Goal: Task Accomplishment & Management: Manage account settings

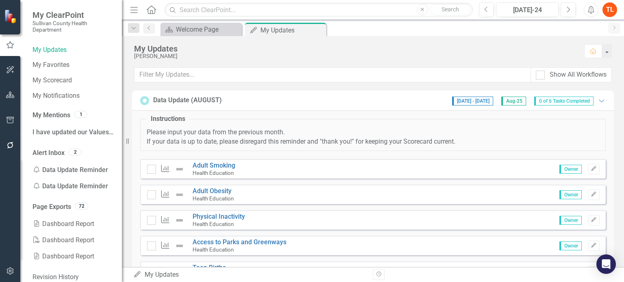
scroll to position [63, 0]
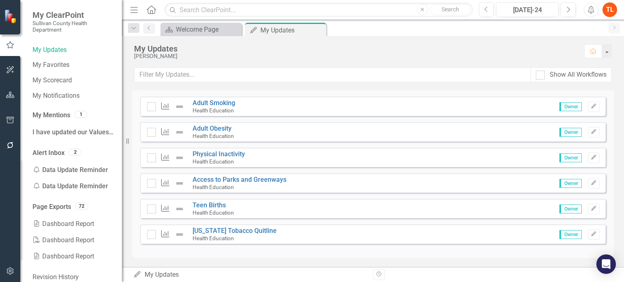
click at [240, 109] on div "Measure Adult Smoking Health Education Owner Edit" at bounding box center [372, 106] width 465 height 19
click at [218, 102] on link "Adult Smoking" at bounding box center [213, 103] width 43 height 8
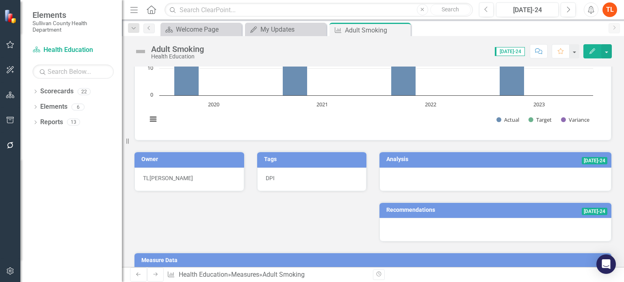
scroll to position [81, 0]
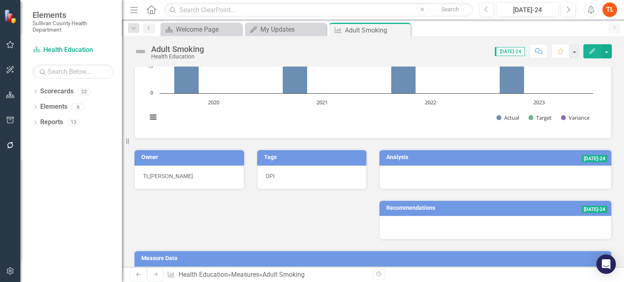
drag, startPoint x: 262, startPoint y: 171, endPoint x: 271, endPoint y: 178, distance: 11.0
click at [271, 178] on div "DPI" at bounding box center [312, 178] width 110 height 24
click at [271, 177] on span "DPI" at bounding box center [269, 176] width 9 height 6
click at [347, 204] on div "Owner TL [PERSON_NAME] Tags DPI Analysis [DATE]-24 Recommendations [DATE]-24" at bounding box center [373, 189] width 490 height 101
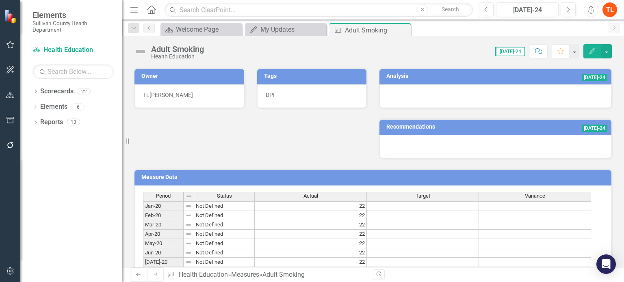
scroll to position [41, 0]
click at [589, 52] on icon "Edit" at bounding box center [591, 51] width 7 height 6
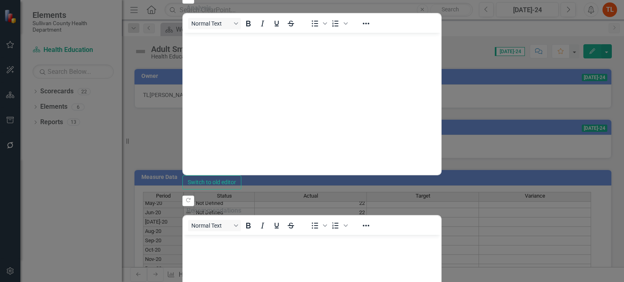
scroll to position [0, 0]
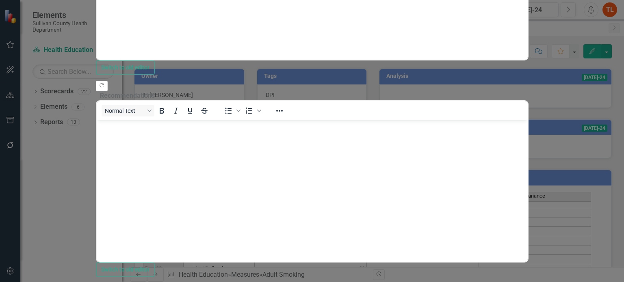
scroll to position [453, 0]
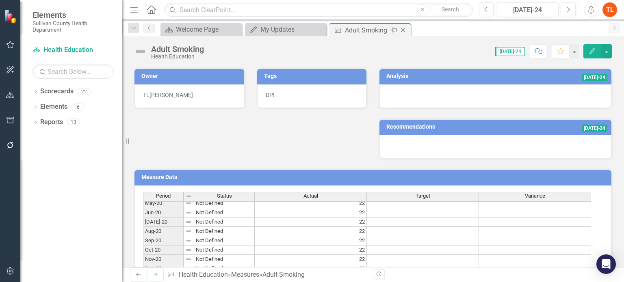
click at [401, 28] on icon "Close" at bounding box center [403, 30] width 8 height 6
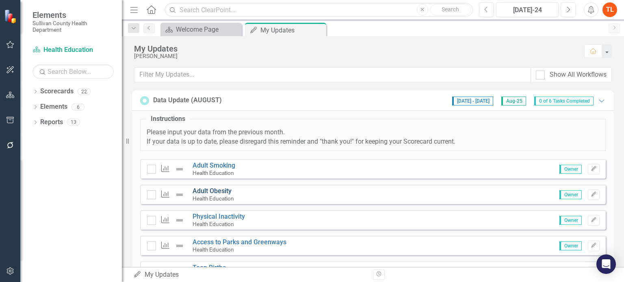
click at [215, 190] on link "Adult Obesity" at bounding box center [211, 191] width 39 height 8
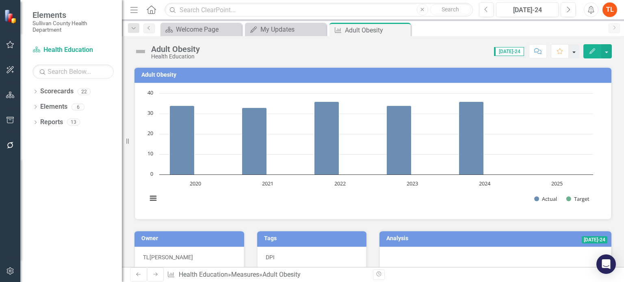
click at [575, 51] on button "button" at bounding box center [573, 51] width 11 height 14
click at [576, 52] on button "button" at bounding box center [573, 51] width 11 height 14
click at [591, 50] on icon "Edit" at bounding box center [591, 51] width 7 height 6
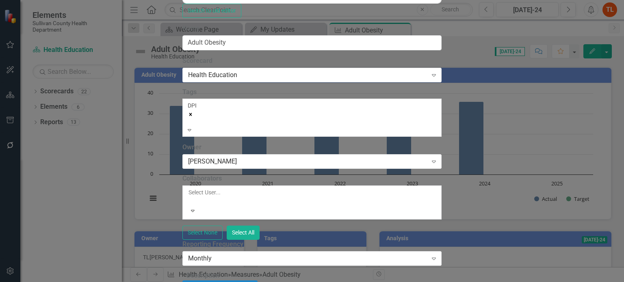
scroll to position [162, 0]
click at [217, 254] on div "Monthly" at bounding box center [307, 258] width 239 height 9
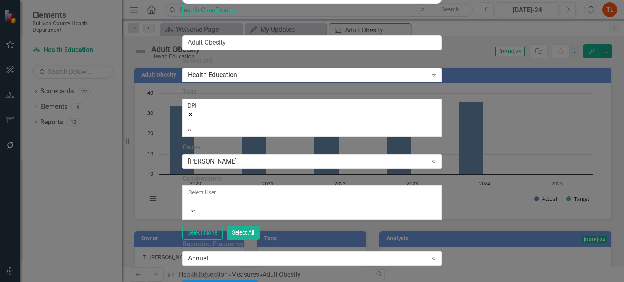
scroll to position [0, 0]
click at [234, 110] on div "DPI" at bounding box center [312, 113] width 248 height 24
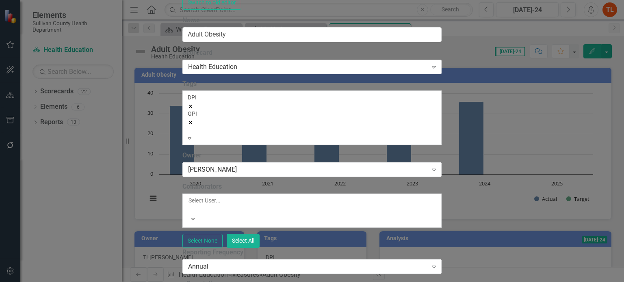
click at [192, 108] on icon "Remove [object Object]" at bounding box center [190, 106] width 3 height 3
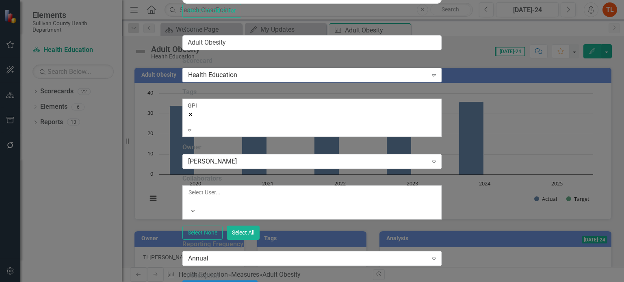
scroll to position [852, 0]
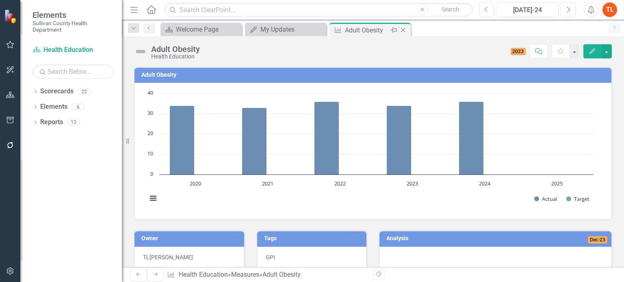
click at [404, 28] on icon at bounding box center [403, 30] width 4 height 4
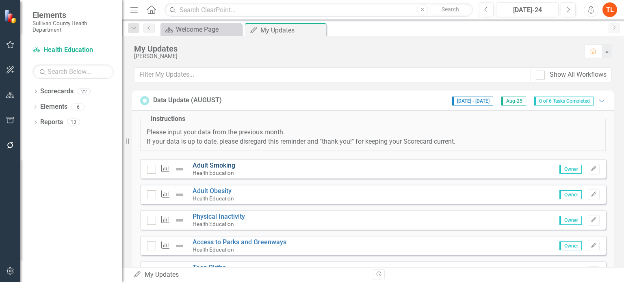
click at [208, 163] on link "Adult Smoking" at bounding box center [213, 166] width 43 height 8
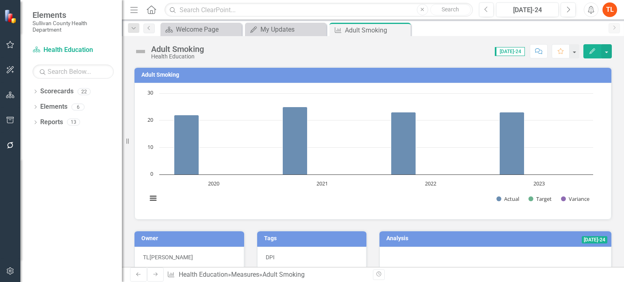
click at [591, 52] on icon "Edit" at bounding box center [591, 51] width 7 height 6
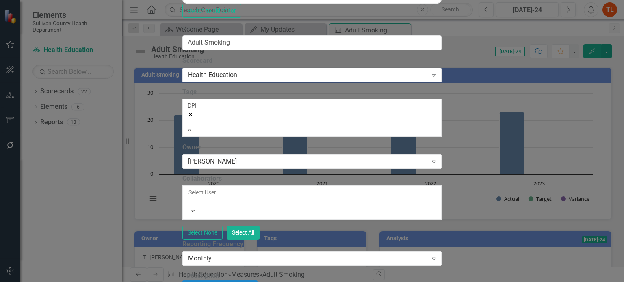
click at [219, 108] on div "DPI" at bounding box center [312, 113] width 248 height 24
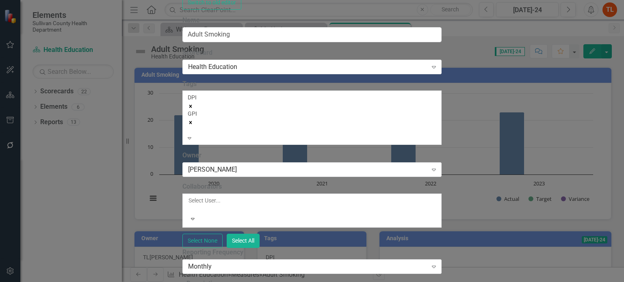
click at [193, 108] on icon "Remove [object Object]" at bounding box center [191, 107] width 6 height 6
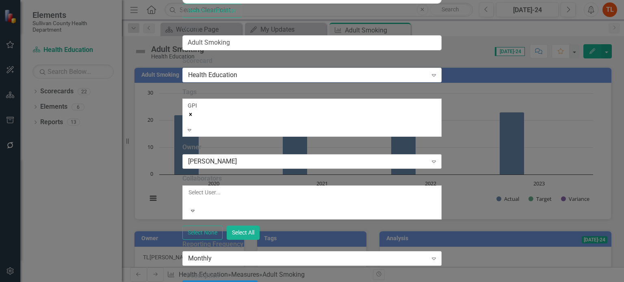
click at [233, 157] on div "[PERSON_NAME]" at bounding box center [307, 161] width 239 height 9
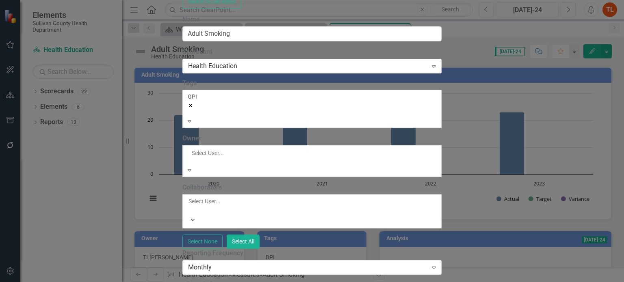
scroll to position [81, 0]
click at [206, 263] on div "Monthly" at bounding box center [307, 267] width 239 height 9
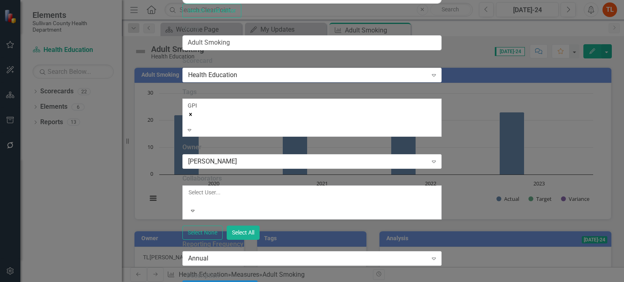
scroll to position [609, 0]
type input "Data Commons"
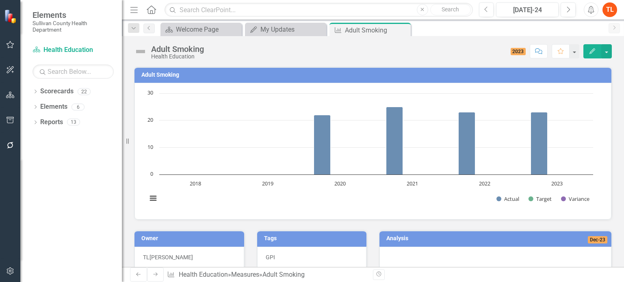
click at [0, 0] on icon "Close" at bounding box center [0, 0] width 0 height 0
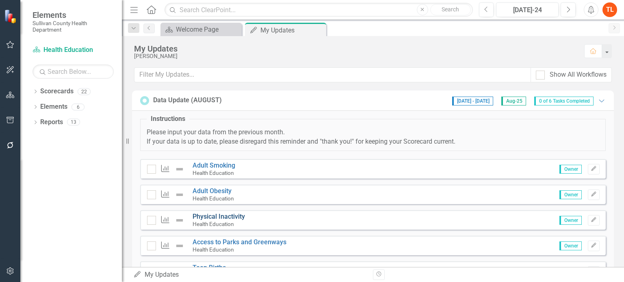
click at [233, 216] on link "Physical Inactivity" at bounding box center [218, 217] width 52 height 8
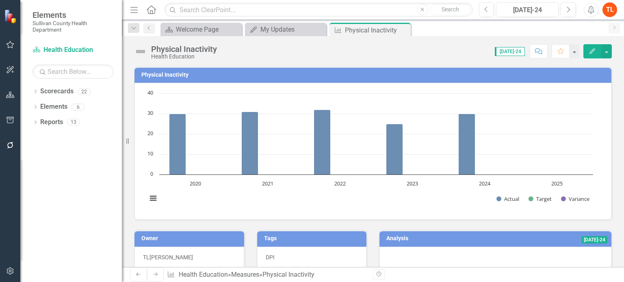
click at [593, 50] on icon "Edit" at bounding box center [591, 51] width 7 height 6
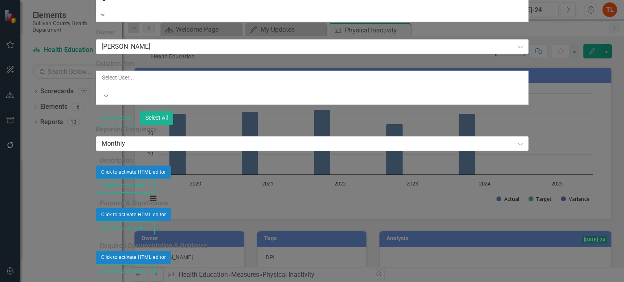
scroll to position [453, 0]
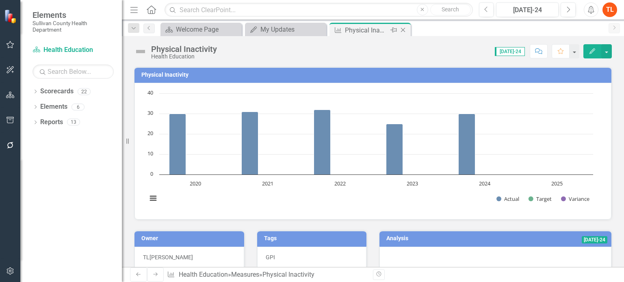
click at [404, 30] on icon "Close" at bounding box center [403, 30] width 8 height 6
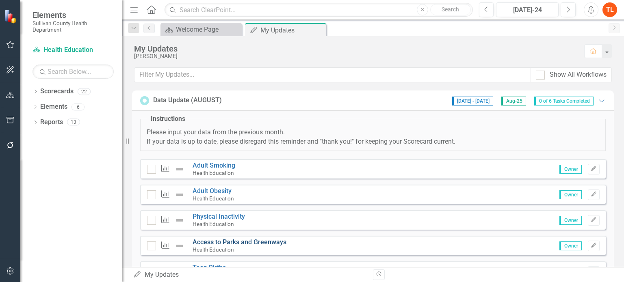
click at [214, 241] on link "Access to Parks and Greenways" at bounding box center [239, 242] width 94 height 8
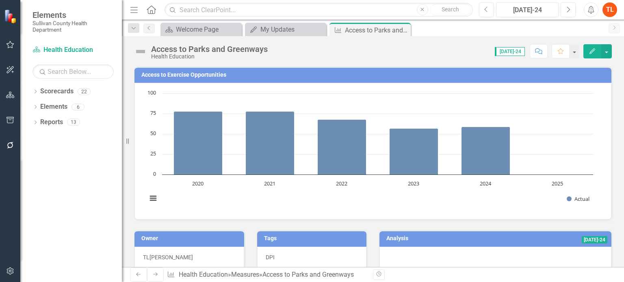
click at [591, 51] on icon "Edit" at bounding box center [591, 51] width 7 height 6
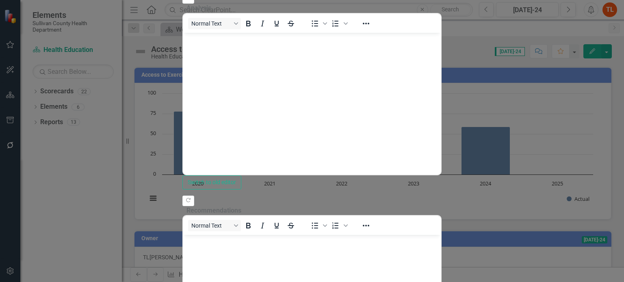
scroll to position [211, 0]
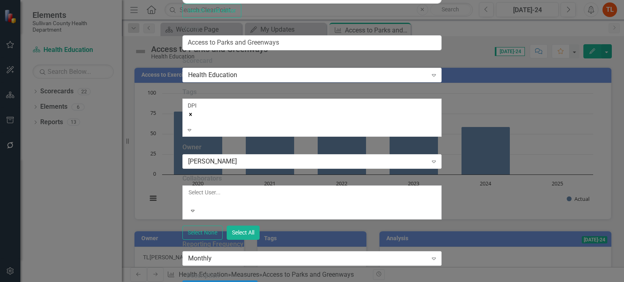
click at [229, 114] on div "DPI" at bounding box center [312, 113] width 248 height 24
drag, startPoint x: 212, startPoint y: 163, endPoint x: 213, endPoint y: 154, distance: 9.3
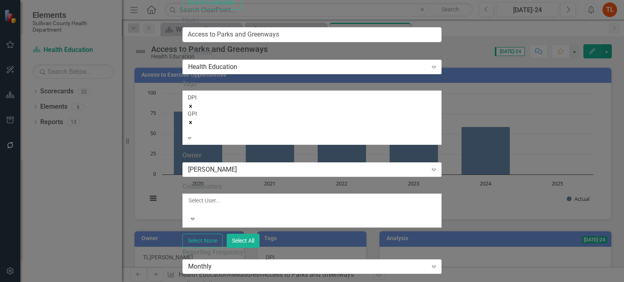
click at [193, 109] on icon "Remove [object Object]" at bounding box center [191, 107] width 6 height 6
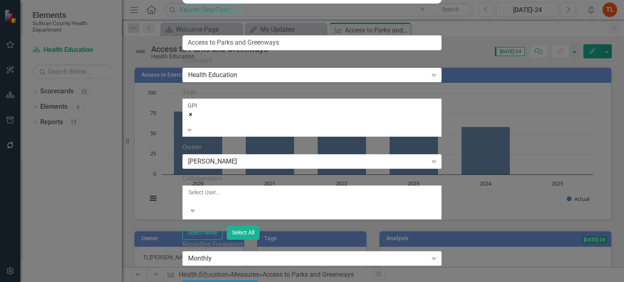
scroll to position [81, 0]
click at [268, 254] on div "Monthly" at bounding box center [307, 258] width 239 height 9
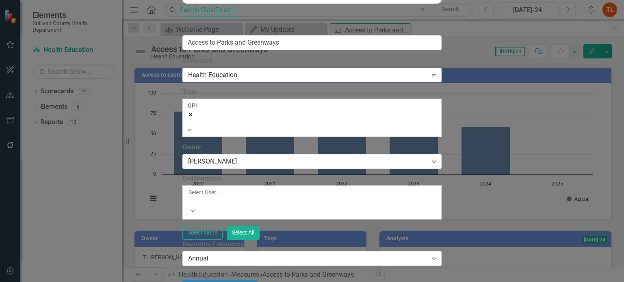
scroll to position [690, 0]
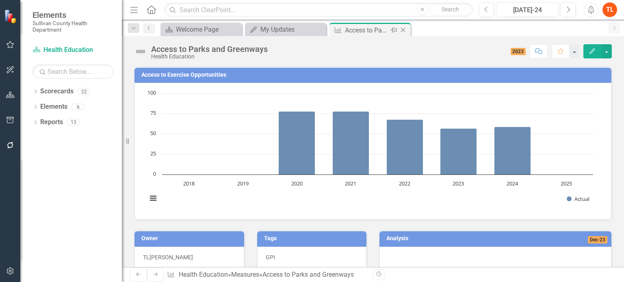
click at [403, 30] on icon "Close" at bounding box center [403, 30] width 8 height 6
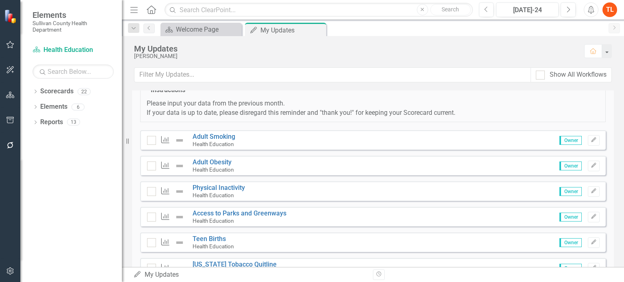
scroll to position [63, 0]
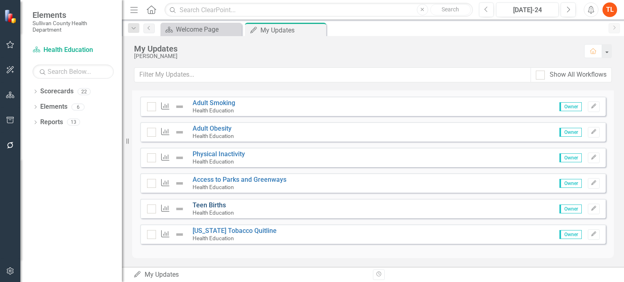
click at [206, 205] on link "Teen Births" at bounding box center [208, 205] width 33 height 8
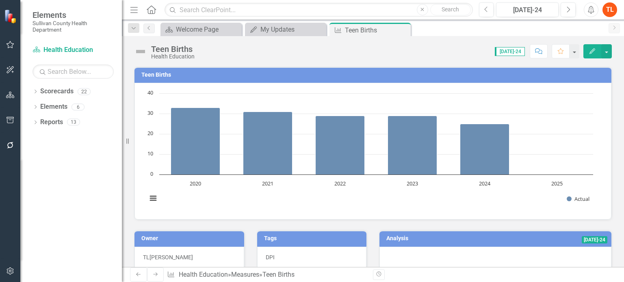
click at [593, 49] on icon "Edit" at bounding box center [591, 51] width 7 height 6
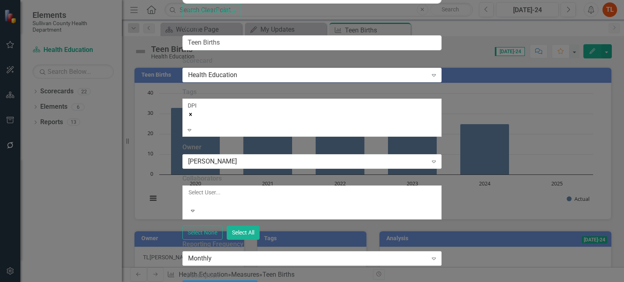
click at [222, 111] on div "DPI" at bounding box center [312, 113] width 248 height 24
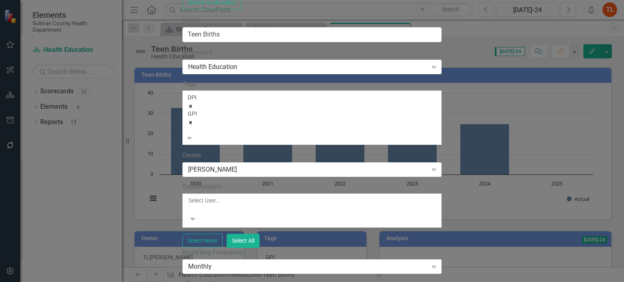
click at [192, 108] on icon "Remove [object Object]" at bounding box center [190, 106] width 3 height 3
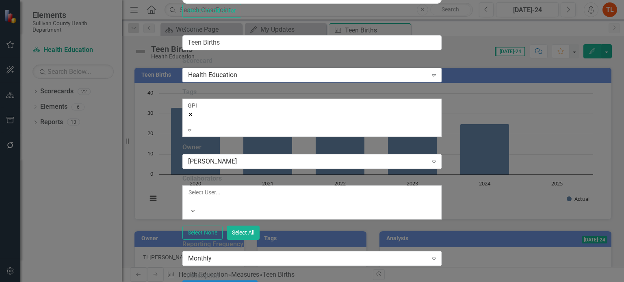
scroll to position [101, 0]
click at [216, 254] on div "Monthly" at bounding box center [307, 258] width 239 height 9
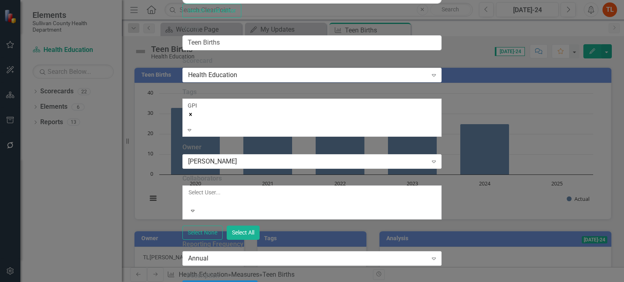
scroll to position [344, 0]
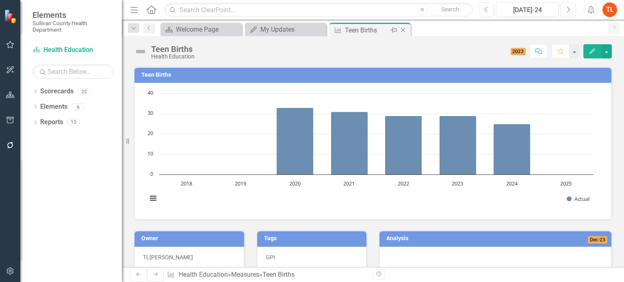
click at [402, 30] on icon "Close" at bounding box center [403, 30] width 8 height 6
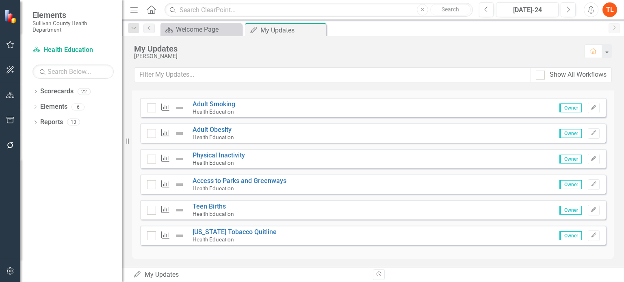
scroll to position [63, 0]
click at [246, 229] on link "[US_STATE] Tobacco Quitline" at bounding box center [234, 231] width 84 height 8
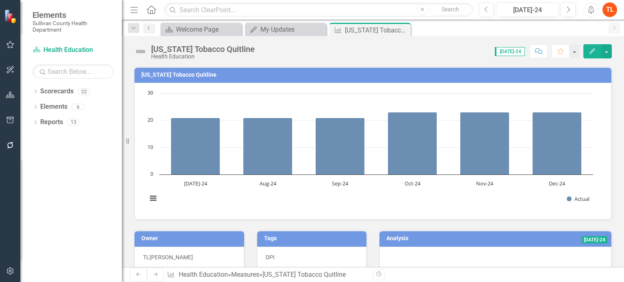
click at [591, 52] on icon "button" at bounding box center [592, 51] width 6 height 6
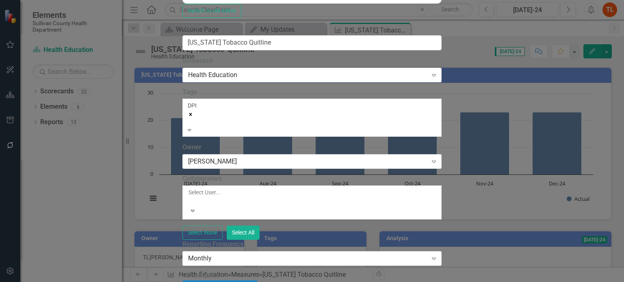
scroll to position [244, 0]
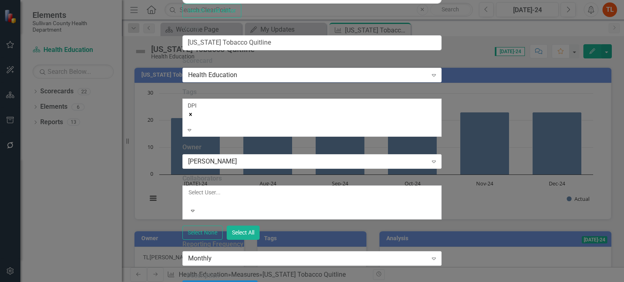
scroll to position [81, 0]
click at [211, 254] on div "Monthly" at bounding box center [307, 258] width 239 height 9
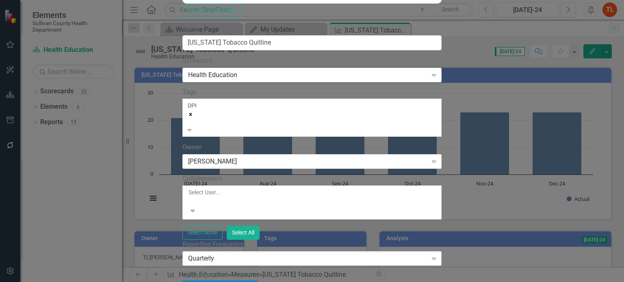
click at [206, 254] on div "Quarterly" at bounding box center [307, 258] width 239 height 9
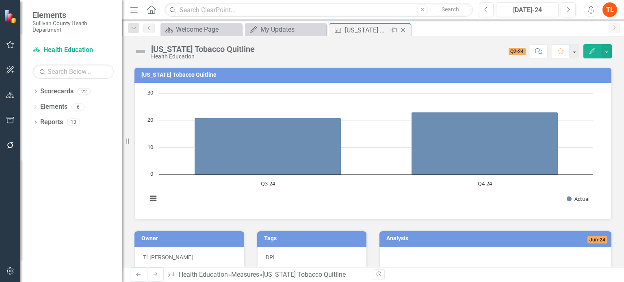
click at [402, 29] on icon at bounding box center [403, 30] width 4 height 4
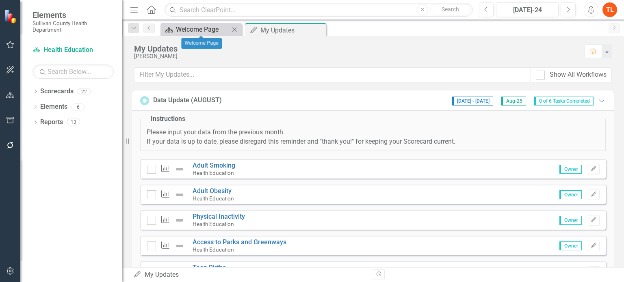
click at [181, 26] on div "Welcome Page" at bounding box center [203, 29] width 54 height 10
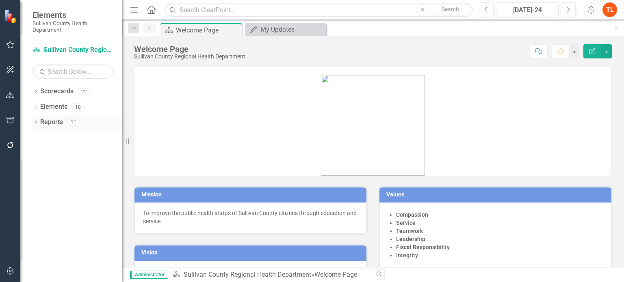
click at [37, 123] on icon "Dropdown" at bounding box center [35, 123] width 6 height 4
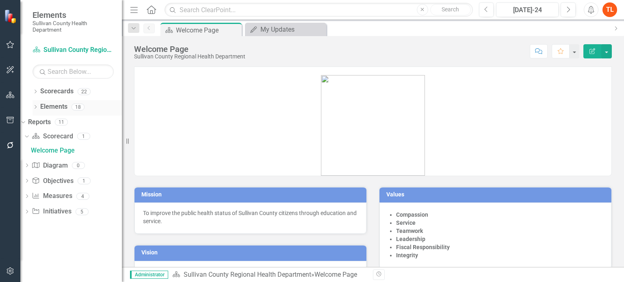
click at [35, 107] on icon "Dropdown" at bounding box center [35, 108] width 6 height 4
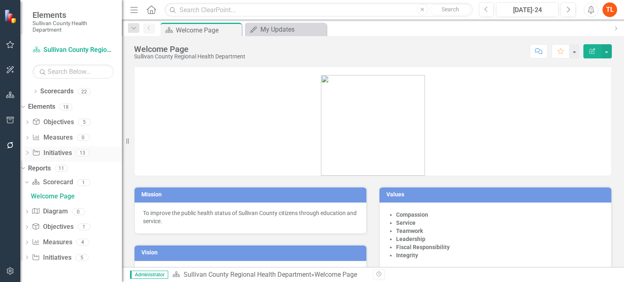
click at [71, 155] on link "Initiative Initiatives" at bounding box center [51, 153] width 39 height 9
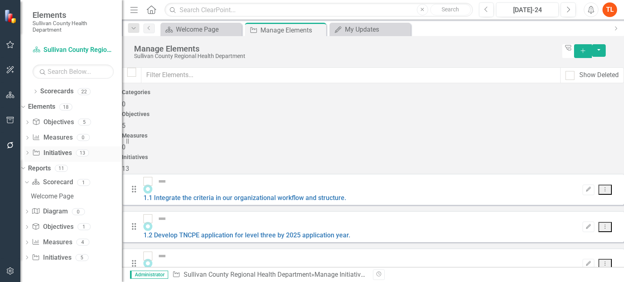
checkbox input "false"
click at [319, 30] on icon "Close" at bounding box center [318, 30] width 8 height 6
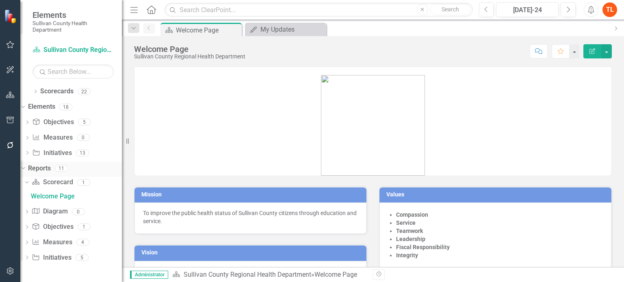
click at [24, 170] on icon "Dropdown" at bounding box center [22, 168] width 4 height 6
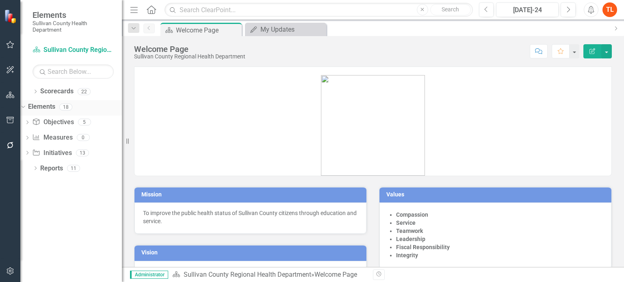
click at [24, 104] on icon "Dropdown" at bounding box center [22, 107] width 4 height 6
click at [36, 90] on icon "Dropdown" at bounding box center [35, 92] width 6 height 4
click at [30, 105] on icon "Dropdown" at bounding box center [27, 106] width 6 height 5
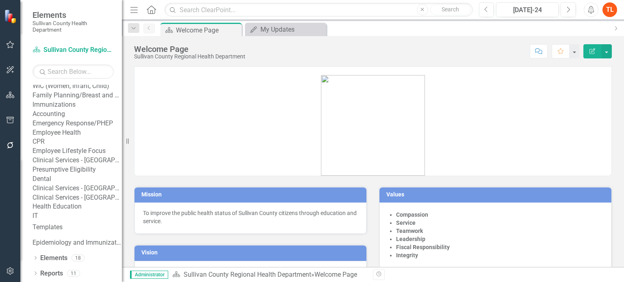
scroll to position [187, 0]
click at [86, 202] on link "Health Education" at bounding box center [76, 206] width 89 height 9
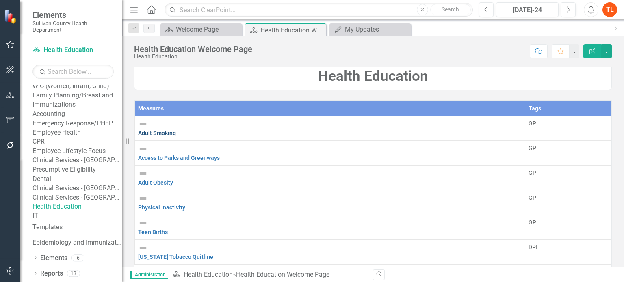
click at [176, 130] on link "Adult Smoking" at bounding box center [157, 133] width 38 height 6
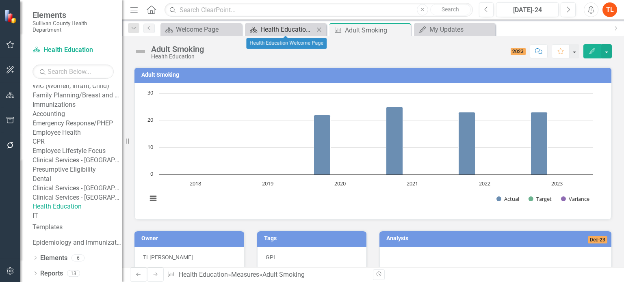
click at [289, 30] on div "Health Education Welcome Page" at bounding box center [287, 29] width 54 height 10
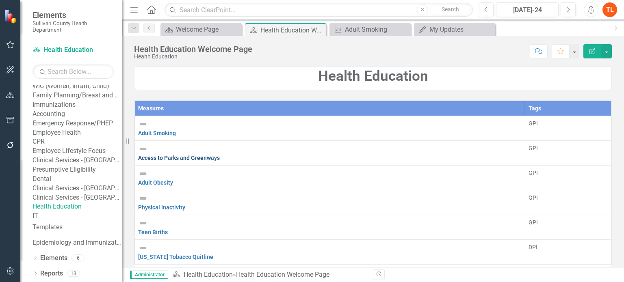
click at [205, 155] on link "Access to Parks and Greenways" at bounding box center [179, 158] width 82 height 6
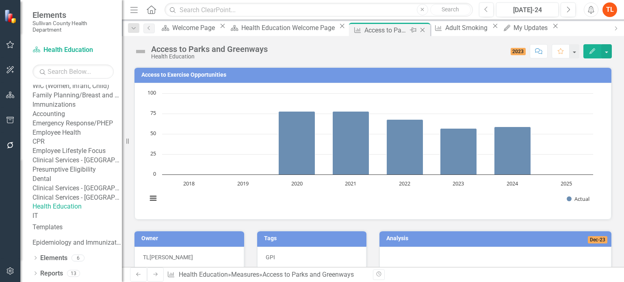
click at [418, 29] on icon "Close" at bounding box center [422, 30] width 8 height 6
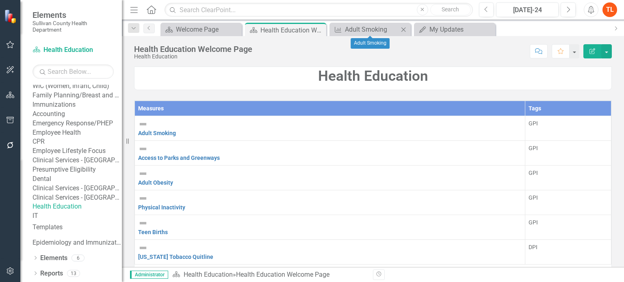
click at [405, 28] on icon "Close" at bounding box center [403, 29] width 8 height 6
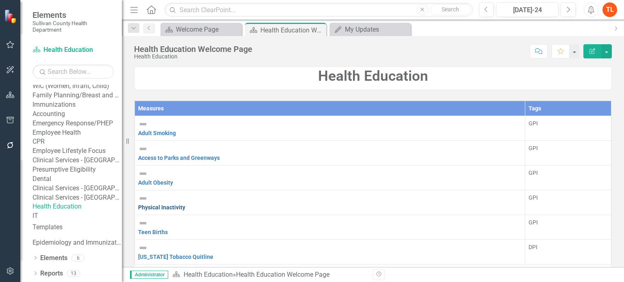
click at [177, 204] on link "Physical Inactivity" at bounding box center [161, 207] width 47 height 6
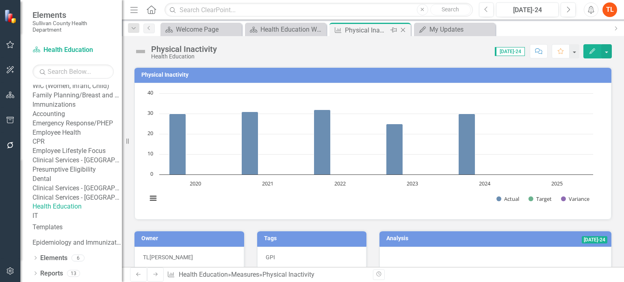
click at [403, 30] on icon "Close" at bounding box center [403, 30] width 8 height 6
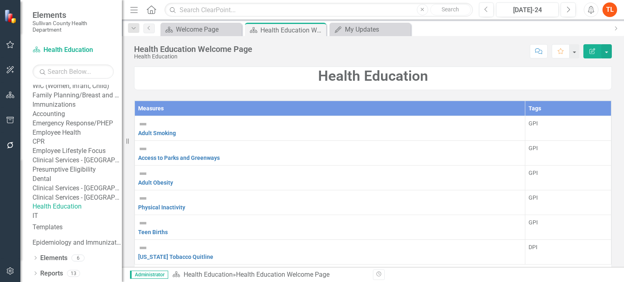
click at [130, 83] on div "Health Education" at bounding box center [373, 73] width 490 height 34
drag, startPoint x: 123, startPoint y: 84, endPoint x: 114, endPoint y: 82, distance: 9.8
click at [114, 82] on div "Elements Sullivan County Health Department Scorecard Health Education Search Dr…" at bounding box center [61, 141] width 122 height 282
click at [76, 119] on link "Accounting" at bounding box center [76, 114] width 89 height 9
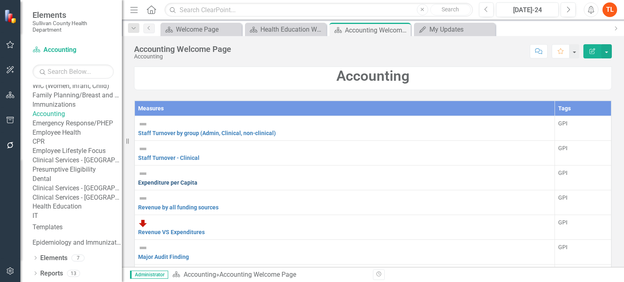
click at [170, 179] on link "Expenditure per Capita" at bounding box center [167, 182] width 59 height 6
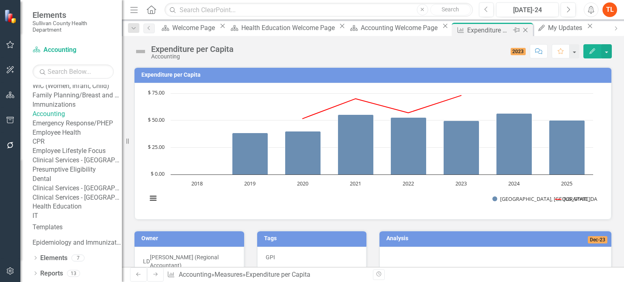
click at [521, 29] on icon "Close" at bounding box center [525, 30] width 8 height 6
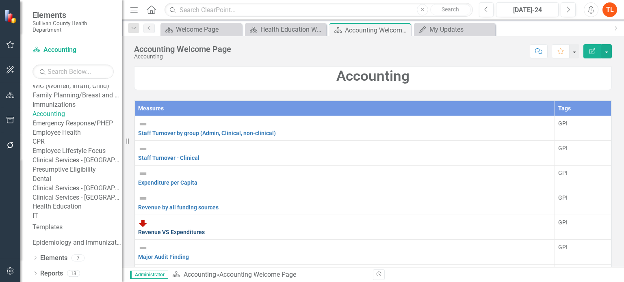
click at [200, 229] on link "Revenue VS Expenditures" at bounding box center [171, 232] width 67 height 6
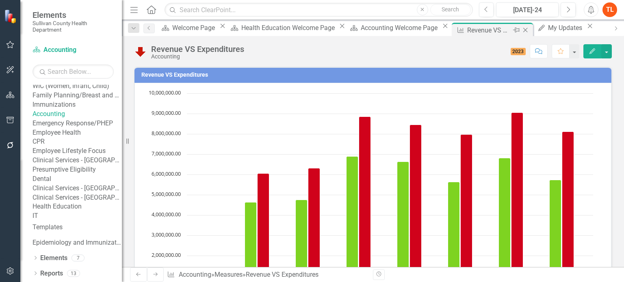
click at [521, 29] on icon "Close" at bounding box center [525, 30] width 8 height 6
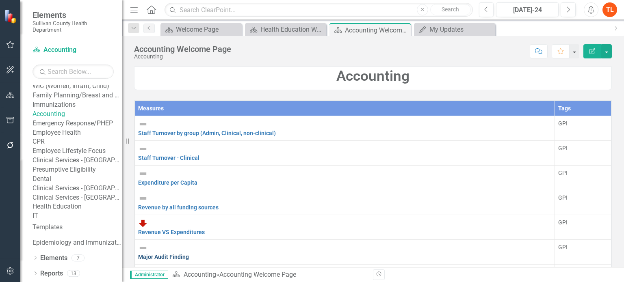
click at [183, 254] on link "Major Audit Finding" at bounding box center [163, 257] width 51 height 6
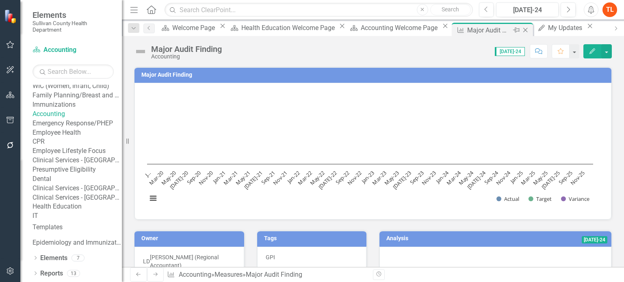
click at [523, 30] on icon at bounding box center [525, 30] width 4 height 4
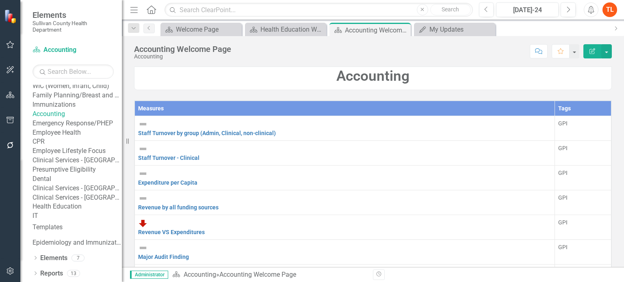
click at [171, 278] on link "Retention Rate" at bounding box center [157, 281] width 39 height 6
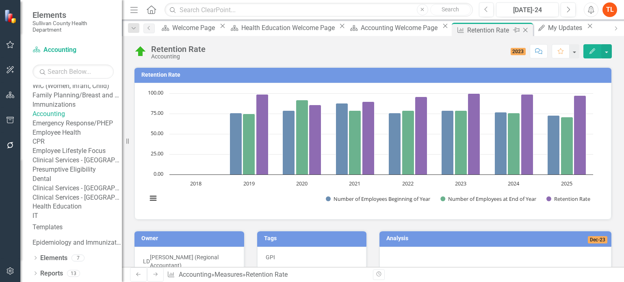
click at [521, 29] on icon "Close" at bounding box center [525, 30] width 8 height 6
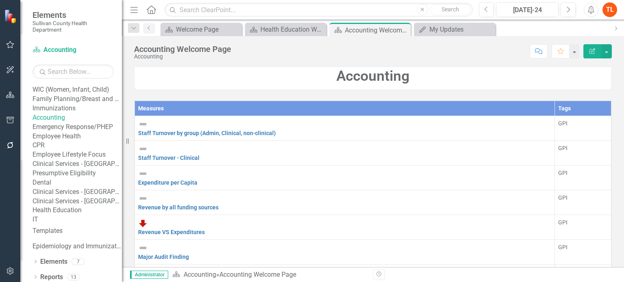
scroll to position [81, 0]
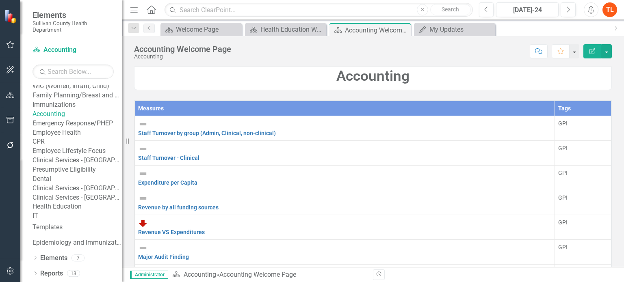
click at [91, 128] on link "Emergency Response/PHEP" at bounding box center [76, 123] width 89 height 9
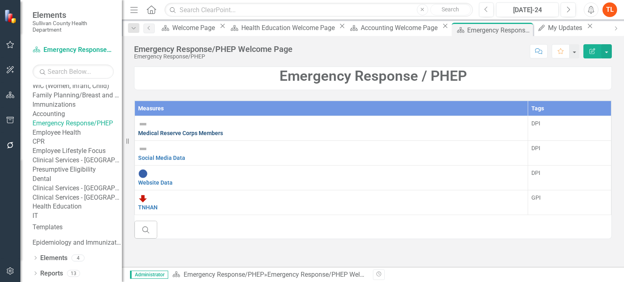
click at [188, 130] on link "Medical Reserve Corps Members" at bounding box center [180, 133] width 85 height 6
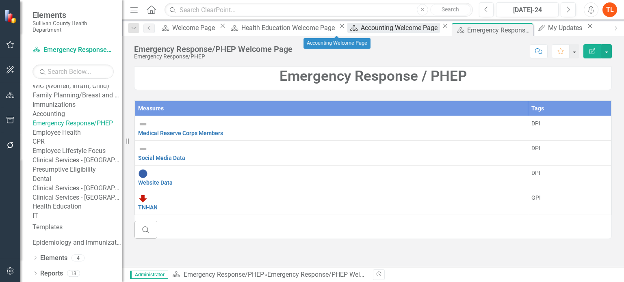
click at [360, 33] on div "Accounting Welcome Page" at bounding box center [399, 28] width 79 height 10
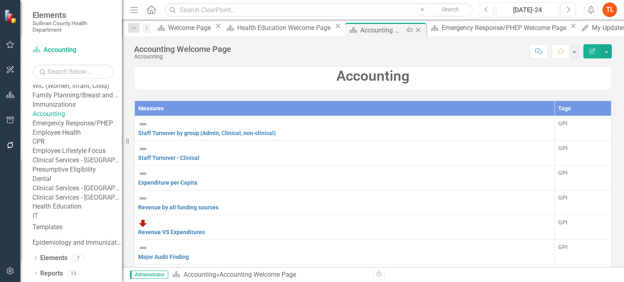
click at [416, 29] on icon at bounding box center [418, 30] width 4 height 4
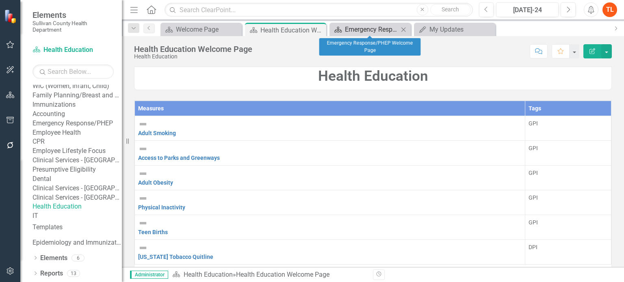
click at [361, 29] on div "Emergency Response/PHEP Welcome Page" at bounding box center [372, 29] width 54 height 10
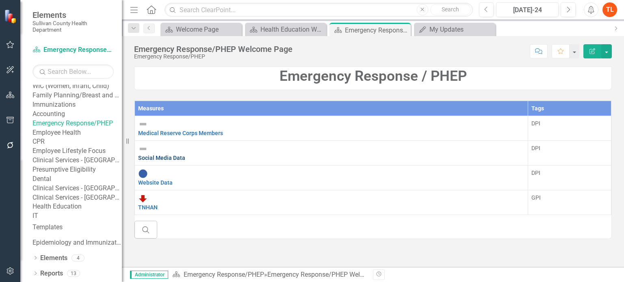
click at [185, 155] on link "Social Media Data" at bounding box center [161, 158] width 47 height 6
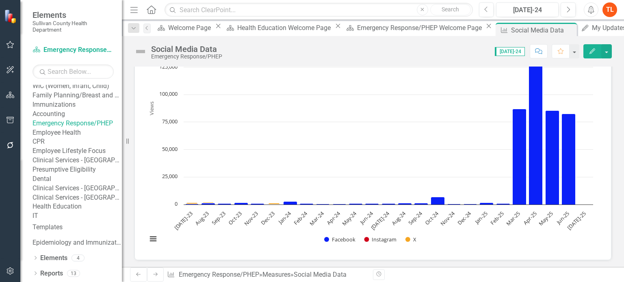
scroll to position [122, 0]
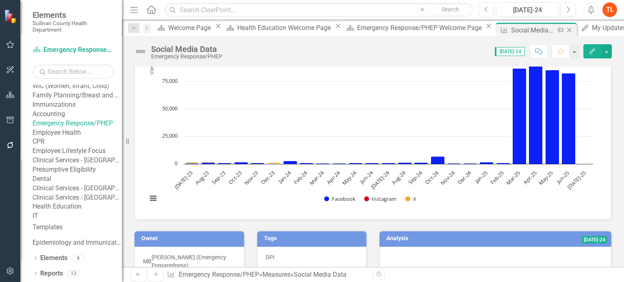
click at [565, 29] on icon "Close" at bounding box center [569, 30] width 8 height 6
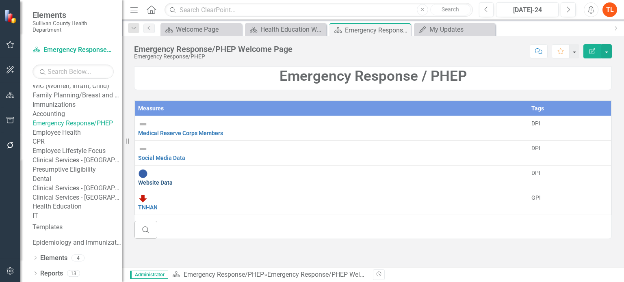
click at [172, 179] on link "Website Data" at bounding box center [155, 182] width 35 height 6
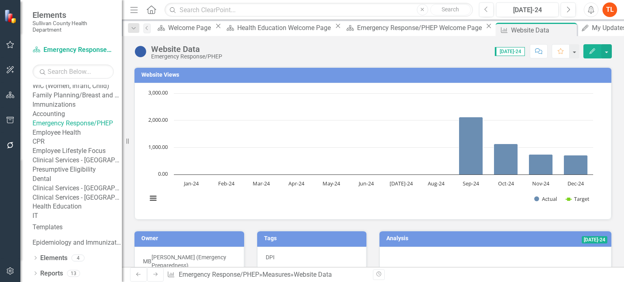
click at [519, 52] on span "[DATE]-24" at bounding box center [509, 51] width 30 height 9
click at [507, 52] on span "[DATE]-24" at bounding box center [509, 51] width 30 height 9
click at [606, 51] on button "button" at bounding box center [606, 51] width 11 height 14
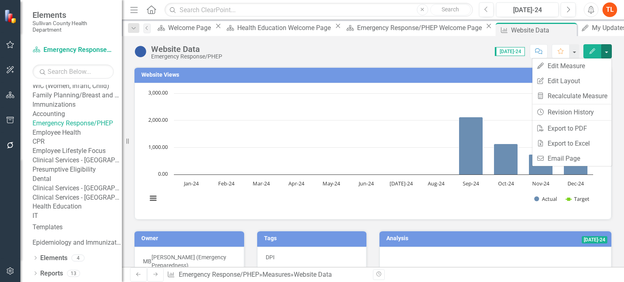
click at [437, 55] on div "Score: N/A [DATE]-24 Completed Comment Favorite Edit" at bounding box center [418, 51] width 385 height 14
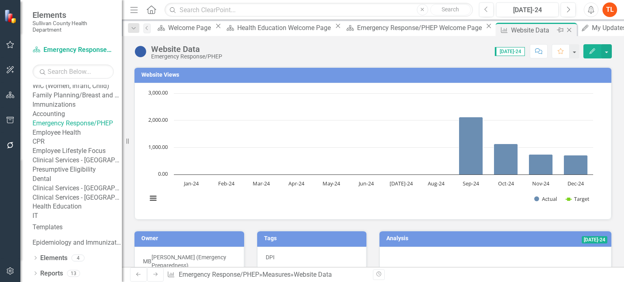
click at [567, 28] on icon at bounding box center [569, 30] width 4 height 4
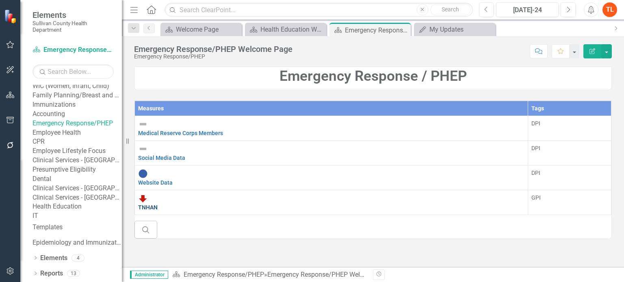
click at [158, 204] on link "TNHAN" at bounding box center [147, 207] width 19 height 6
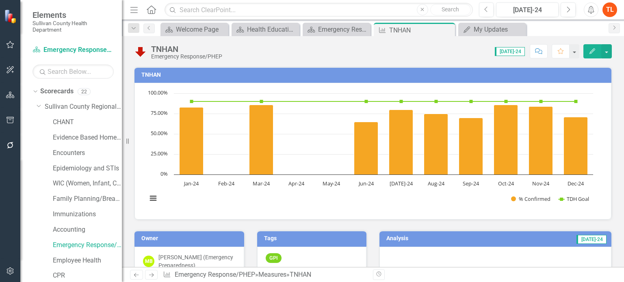
scroll to position [81, 0]
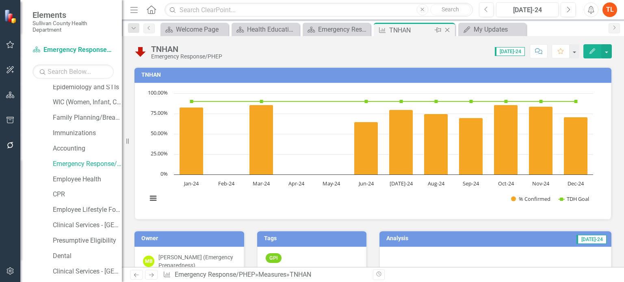
click at [448, 30] on icon "Close" at bounding box center [447, 30] width 8 height 6
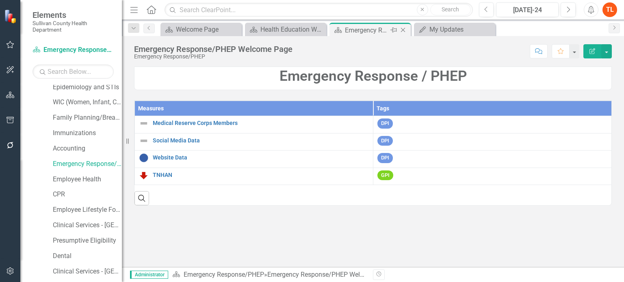
click at [403, 29] on icon at bounding box center [403, 30] width 4 height 4
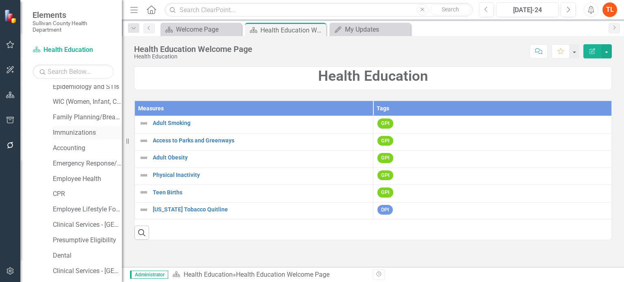
scroll to position [122, 0]
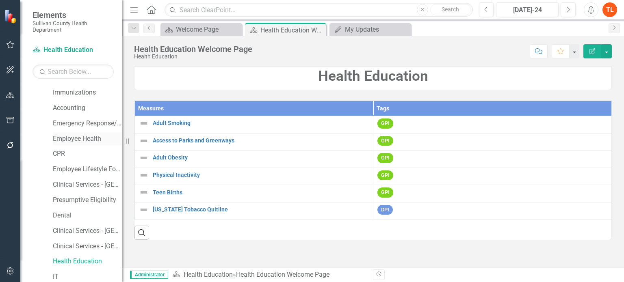
click at [85, 140] on link "Employee Health" at bounding box center [87, 138] width 69 height 9
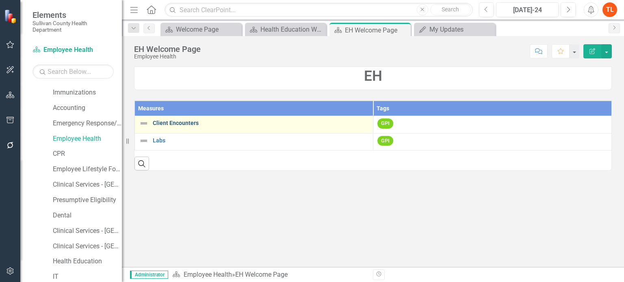
click at [187, 123] on link "Client Encounters" at bounding box center [261, 123] width 216 height 6
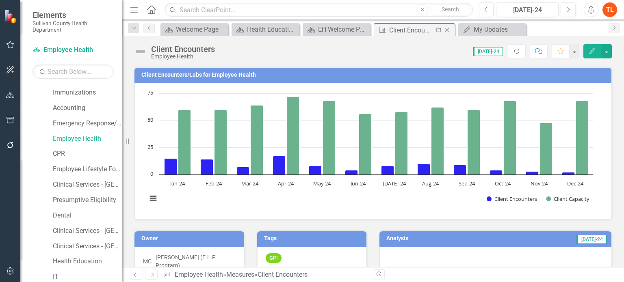
click at [448, 30] on icon "Close" at bounding box center [447, 30] width 8 height 6
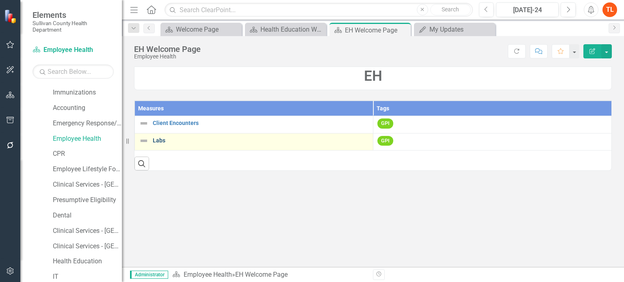
click at [158, 140] on link "Labs" at bounding box center [261, 141] width 216 height 6
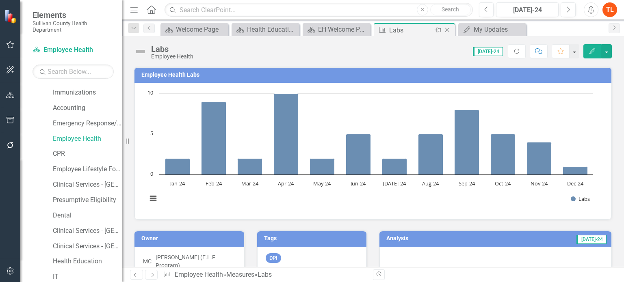
click at [447, 29] on icon "Close" at bounding box center [447, 30] width 8 height 6
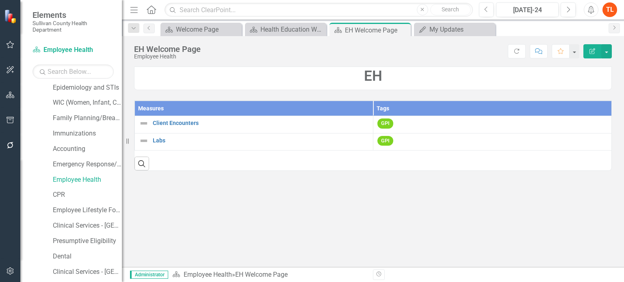
scroll to position [122, 0]
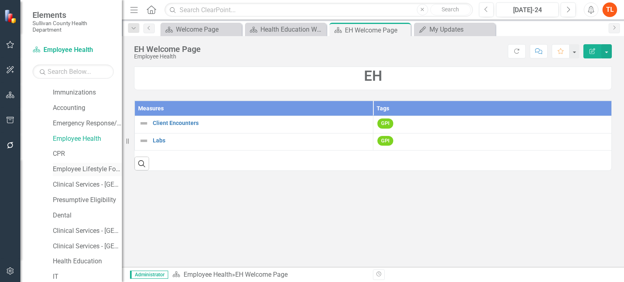
click at [67, 170] on link "Employee Lifestyle Focus" at bounding box center [87, 169] width 69 height 9
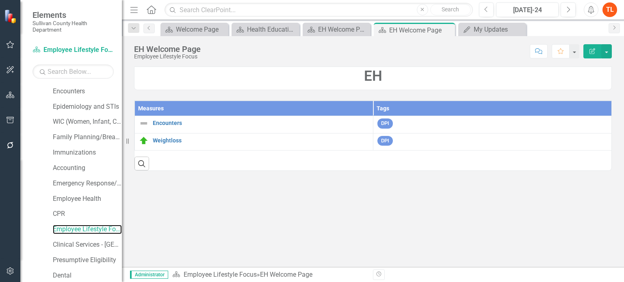
scroll to position [81, 0]
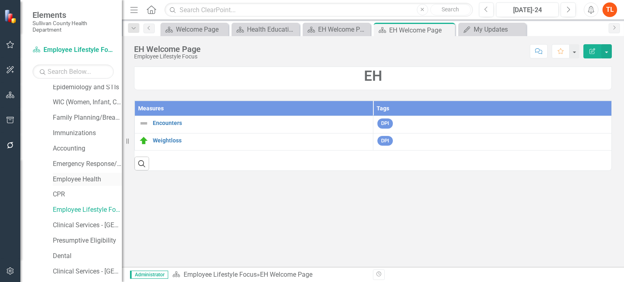
click at [76, 180] on link "Employee Health" at bounding box center [87, 179] width 69 height 9
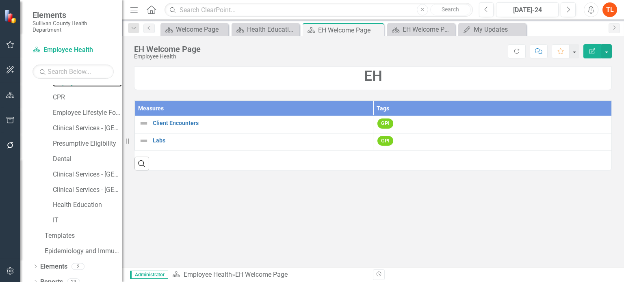
scroll to position [187, 0]
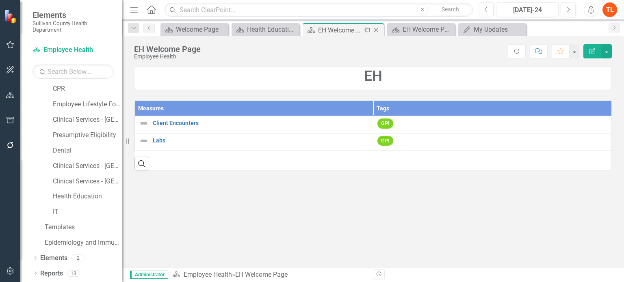
click at [374, 29] on icon "Close" at bounding box center [376, 30] width 8 height 6
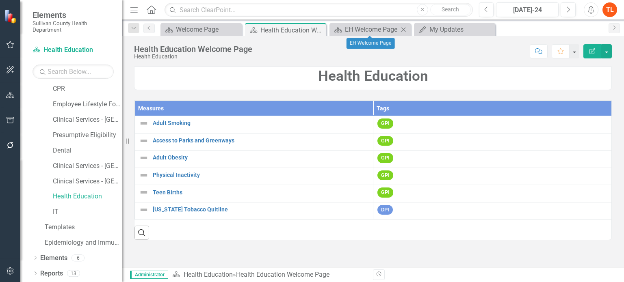
click at [406, 27] on icon "Close" at bounding box center [403, 29] width 8 height 6
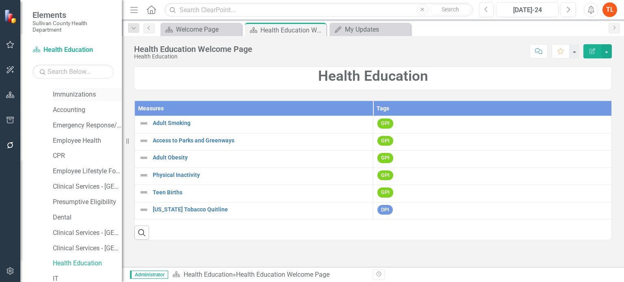
scroll to position [122, 0]
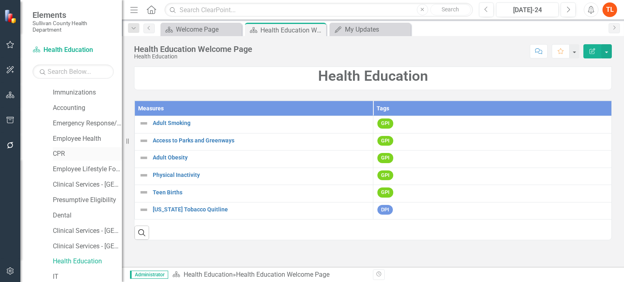
click at [62, 153] on link "CPR" at bounding box center [87, 153] width 69 height 9
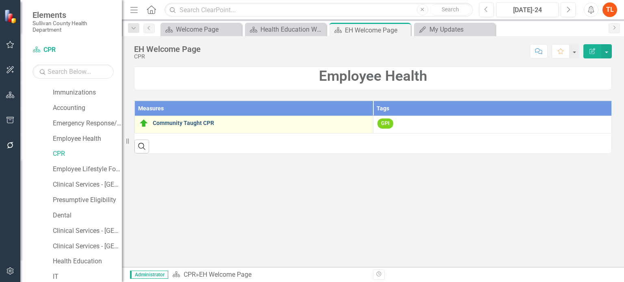
click at [189, 121] on link "Community Taught CPR" at bounding box center [261, 123] width 216 height 6
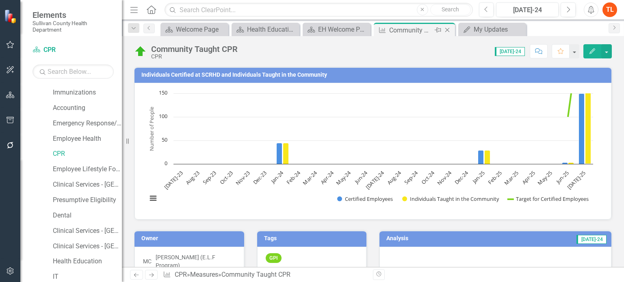
click at [447, 29] on icon "Close" at bounding box center [447, 30] width 8 height 6
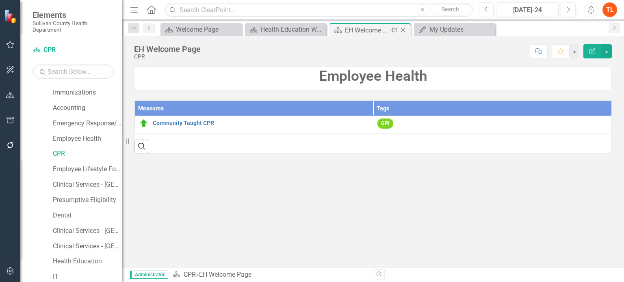
click at [401, 29] on icon "Close" at bounding box center [403, 30] width 8 height 6
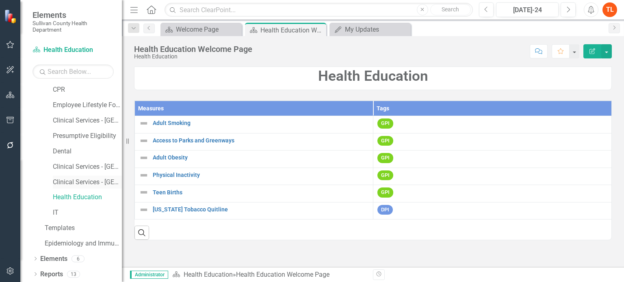
scroll to position [187, 0]
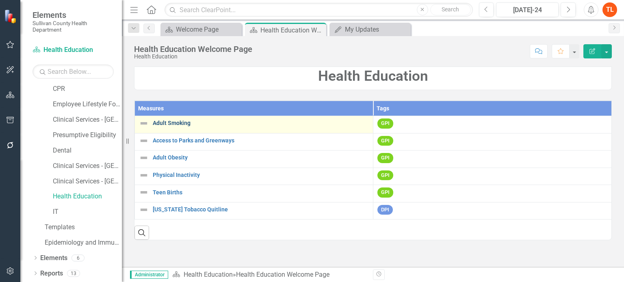
click at [184, 121] on link "Adult Smoking" at bounding box center [261, 123] width 216 height 6
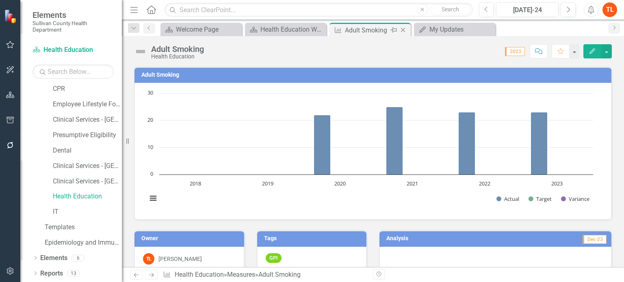
click at [403, 30] on icon "Close" at bounding box center [403, 30] width 8 height 6
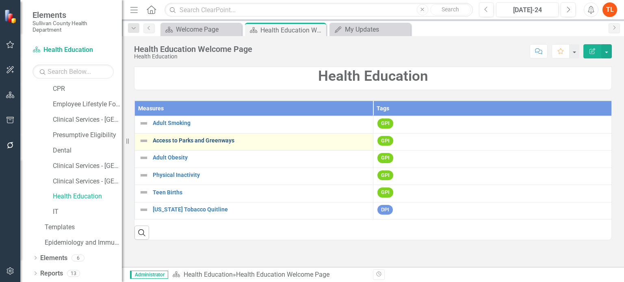
click at [217, 140] on link "Access to Parks and Greenways" at bounding box center [261, 141] width 216 height 6
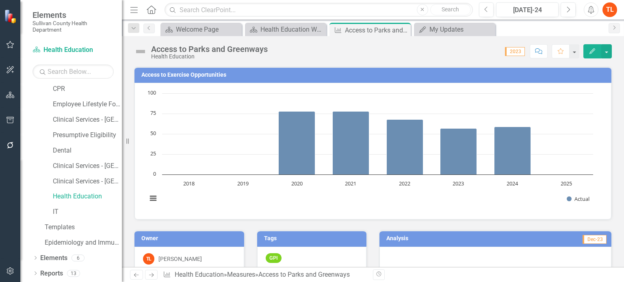
click at [296, 54] on div "Score: N/A 2023 Completed Comment Favorite Edit" at bounding box center [442, 51] width 340 height 14
click at [403, 30] on icon "Close" at bounding box center [403, 30] width 8 height 6
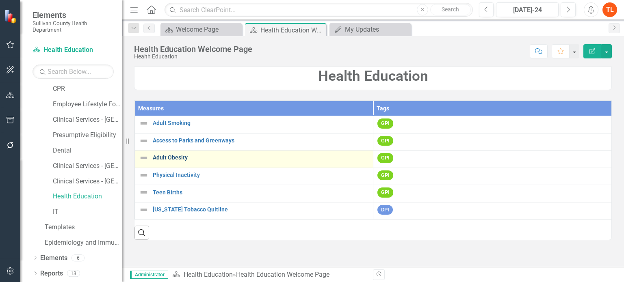
click at [181, 158] on link "Adult Obesity" at bounding box center [261, 158] width 216 height 6
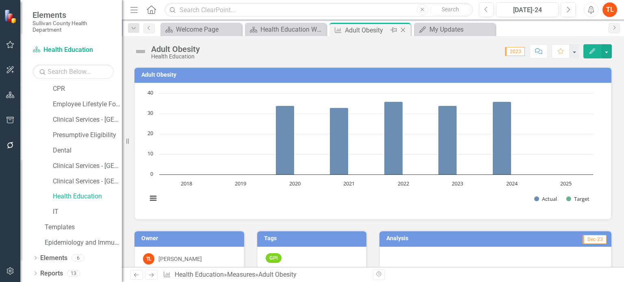
click at [404, 28] on icon "Close" at bounding box center [403, 30] width 8 height 6
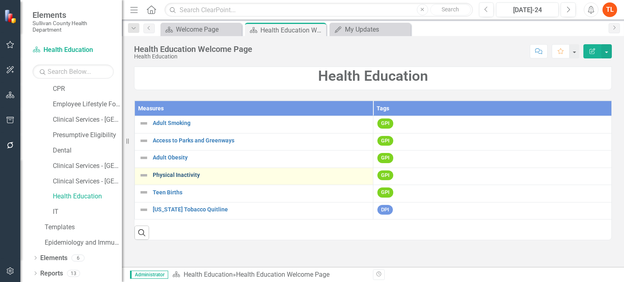
click at [192, 177] on link "Physical Inactivity" at bounding box center [261, 175] width 216 height 6
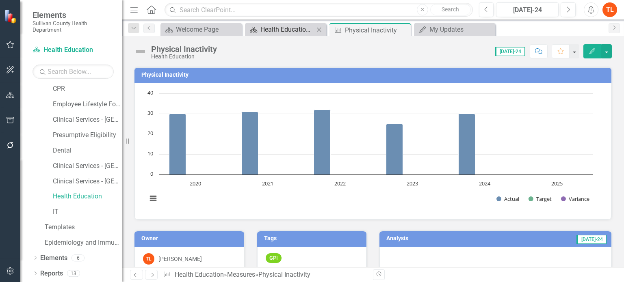
click at [274, 26] on div "Health Education Welcome Page" at bounding box center [287, 29] width 54 height 10
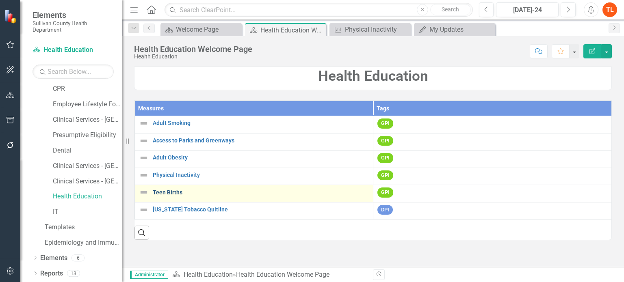
click at [175, 191] on link "Teen Births" at bounding box center [261, 193] width 216 height 6
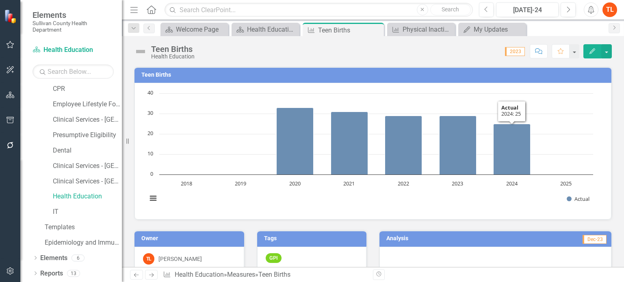
click at [497, 201] on rect "Interactive chart" at bounding box center [370, 150] width 454 height 122
click at [375, 28] on icon "Close" at bounding box center [376, 30] width 8 height 6
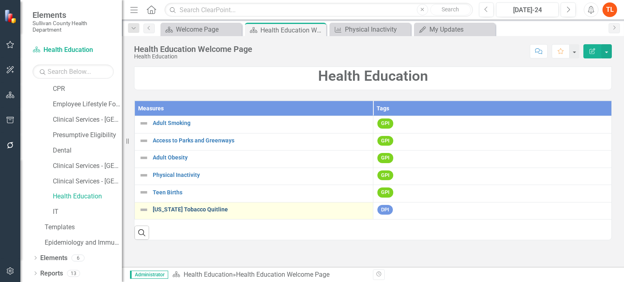
click at [207, 210] on link "[US_STATE] Tobacco Quitline" at bounding box center [261, 210] width 216 height 6
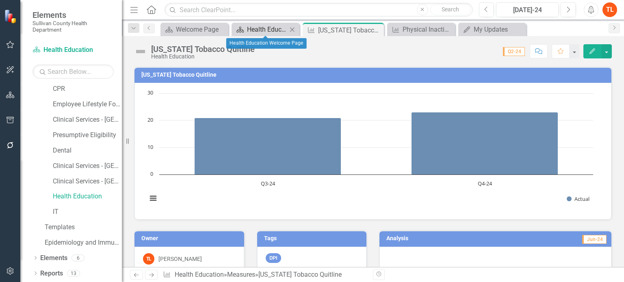
click at [269, 30] on div "Health Education Welcome Page" at bounding box center [267, 29] width 40 height 10
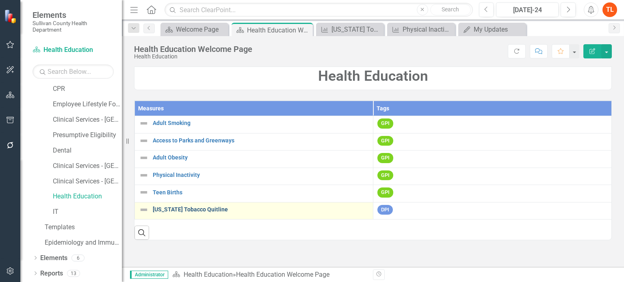
click at [192, 207] on link "[US_STATE] Tobacco Quitline" at bounding box center [261, 210] width 216 height 6
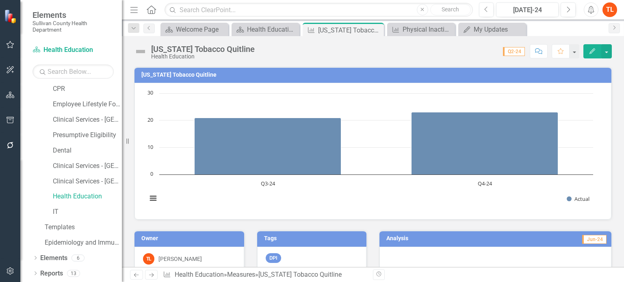
click at [201, 204] on rect "Interactive chart" at bounding box center [370, 150] width 454 height 122
click at [377, 29] on icon "Close" at bounding box center [376, 30] width 8 height 6
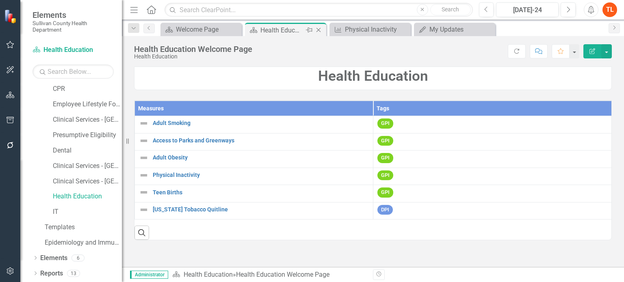
click at [318, 28] on icon "Close" at bounding box center [318, 30] width 8 height 6
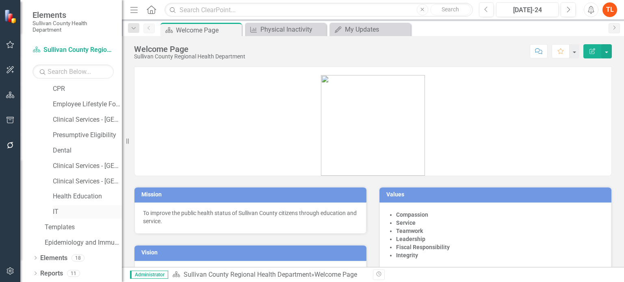
click at [58, 211] on link "IT" at bounding box center [87, 211] width 69 height 9
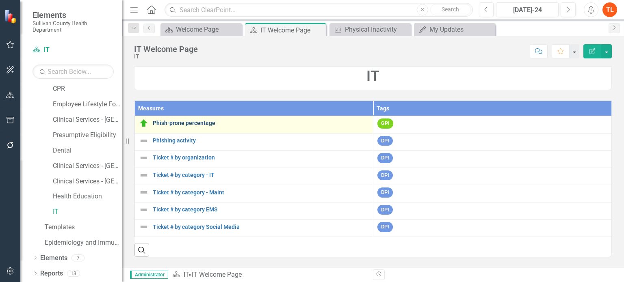
click at [202, 121] on link "Phish-prone percentage" at bounding box center [261, 123] width 216 height 6
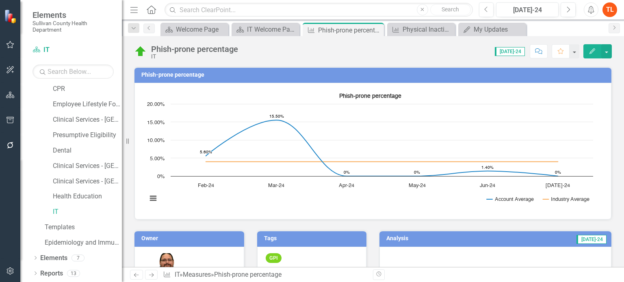
click at [285, 59] on div "Phish-prone percentage IT Score: N/A Jul-24 Completed Comment Favorite Edit" at bounding box center [373, 48] width 502 height 24
click at [376, 29] on icon at bounding box center [376, 30] width 4 height 4
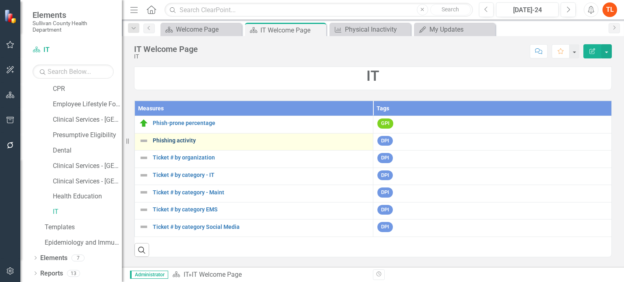
click at [180, 140] on link "Phishing activity" at bounding box center [261, 141] width 216 height 6
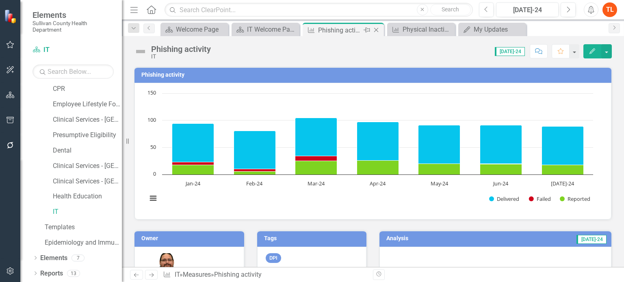
click at [376, 29] on icon "Close" at bounding box center [376, 30] width 8 height 6
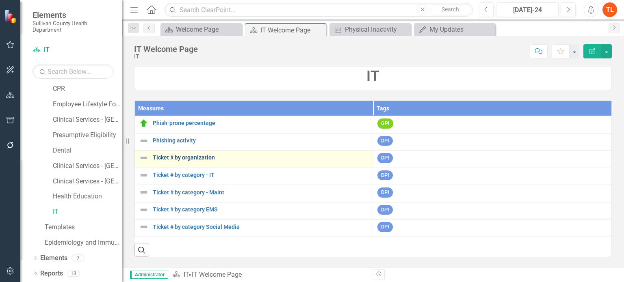
click at [173, 155] on link "Ticket # by organization" at bounding box center [261, 158] width 216 height 6
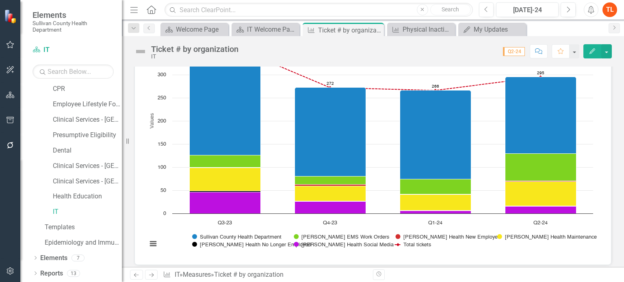
scroll to position [81, 0]
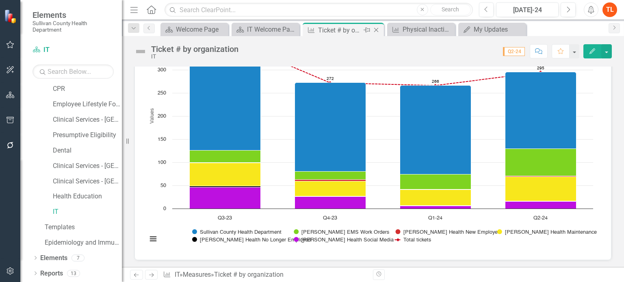
click at [377, 29] on icon at bounding box center [376, 30] width 4 height 4
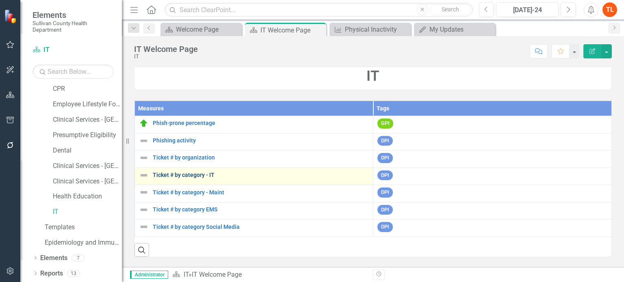
click at [193, 173] on link "Ticket # by category - IT" at bounding box center [261, 175] width 216 height 6
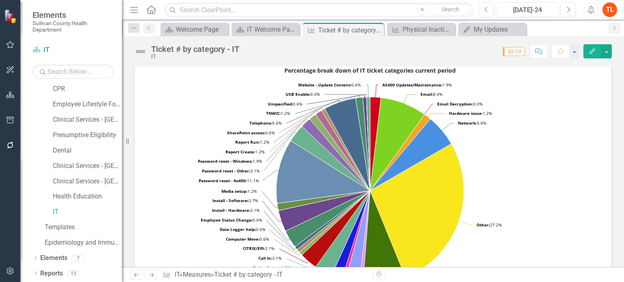
scroll to position [325, 0]
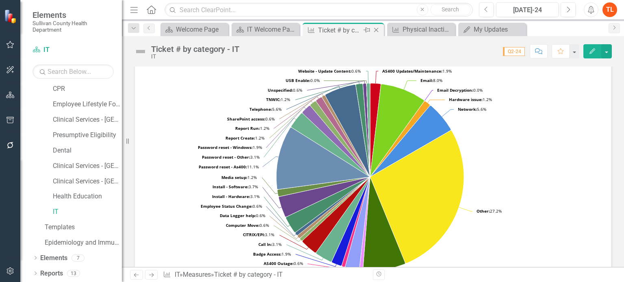
click at [376, 29] on icon "Close" at bounding box center [376, 30] width 8 height 6
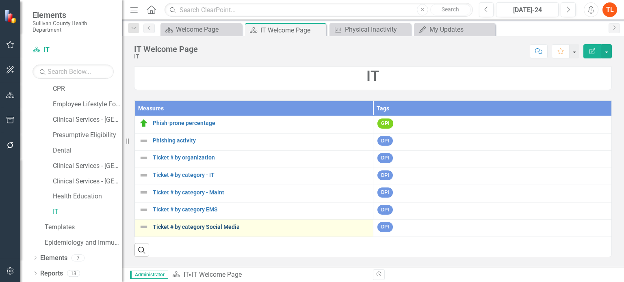
click at [180, 226] on link "Ticket # by category Social Media" at bounding box center [261, 227] width 216 height 6
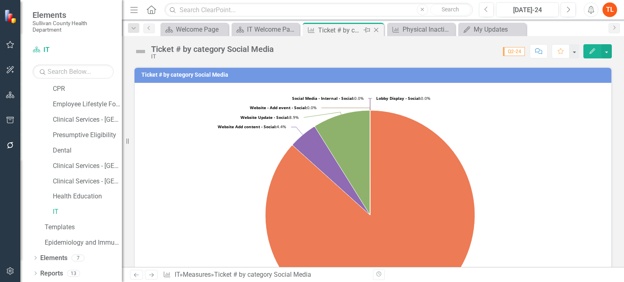
click at [378, 30] on icon "Close" at bounding box center [376, 30] width 8 height 6
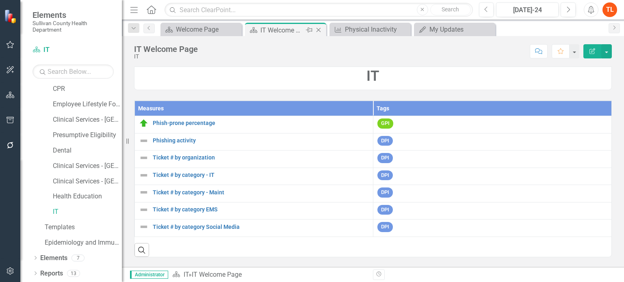
click at [317, 30] on icon "Close" at bounding box center [318, 30] width 8 height 6
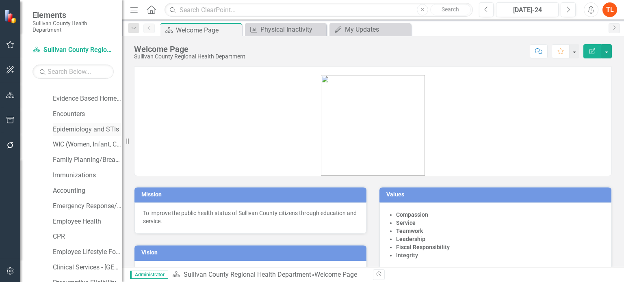
scroll to position [41, 0]
click at [70, 190] on link "Accounting" at bounding box center [87, 189] width 69 height 9
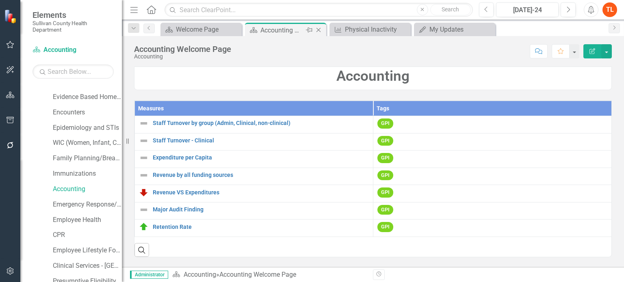
click at [318, 29] on icon "Close" at bounding box center [318, 30] width 8 height 6
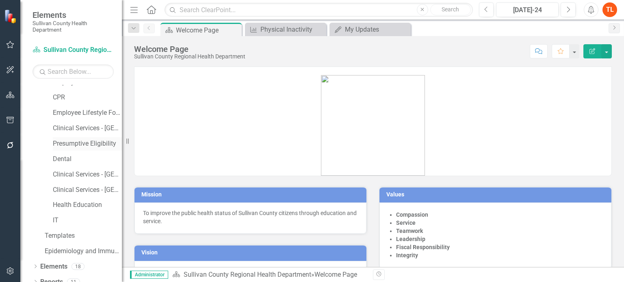
scroll to position [187, 0]
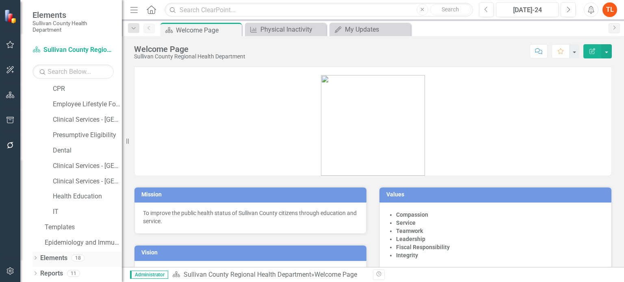
click at [38, 257] on div "Dropdown Elements 18" at bounding box center [76, 259] width 89 height 15
click at [38, 258] on div "Dropdown Elements 18" at bounding box center [76, 259] width 89 height 15
click at [35, 257] on icon at bounding box center [36, 258] width 2 height 4
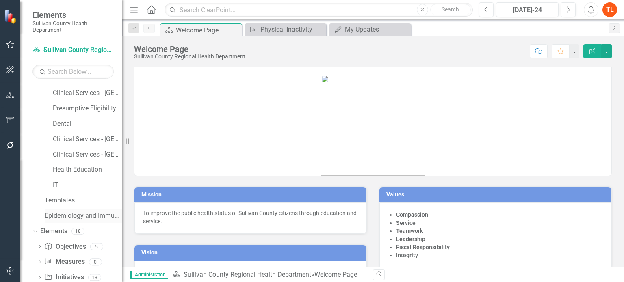
scroll to position [233, 0]
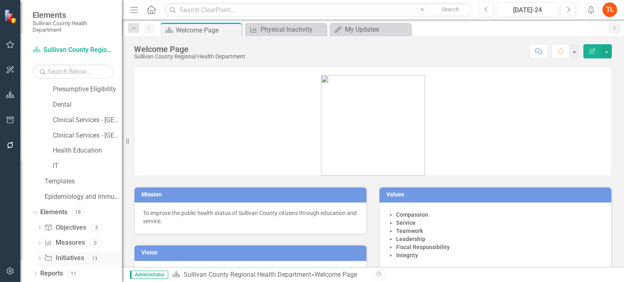
click at [38, 258] on icon "Dropdown" at bounding box center [40, 259] width 6 height 4
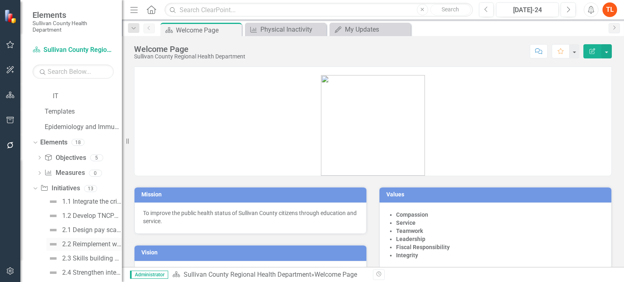
scroll to position [255, 0]
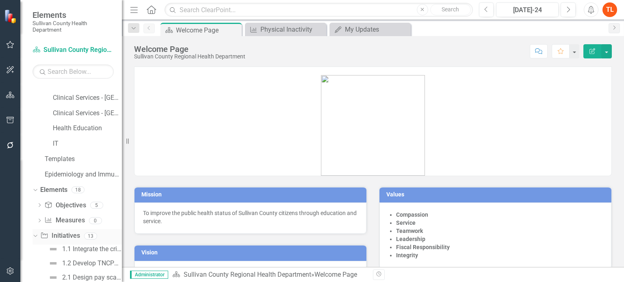
click at [37, 235] on icon "Dropdown" at bounding box center [34, 236] width 4 height 6
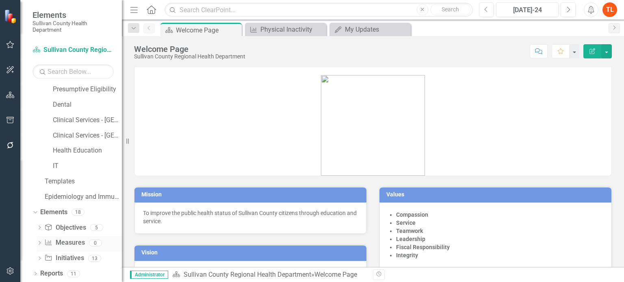
click at [39, 242] on icon "Dropdown" at bounding box center [40, 244] width 6 height 4
click at [37, 242] on icon "Dropdown" at bounding box center [34, 243] width 4 height 6
click at [40, 225] on div "Dropdown" at bounding box center [40, 228] width 6 height 7
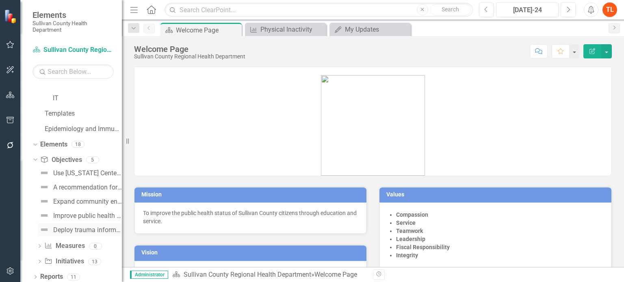
scroll to position [304, 0]
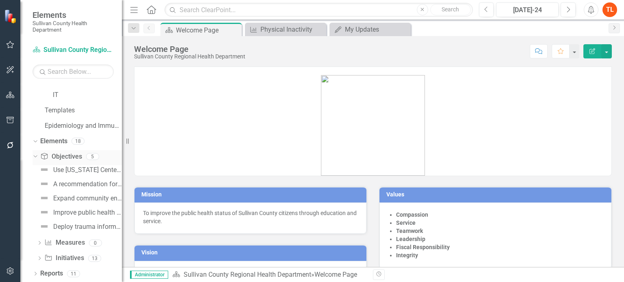
click at [37, 156] on div "Dropdown" at bounding box center [33, 156] width 7 height 6
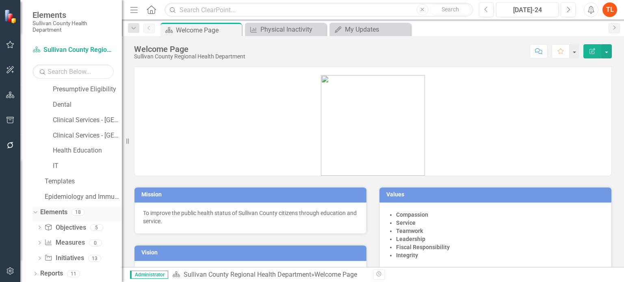
click at [36, 212] on icon "Dropdown" at bounding box center [34, 212] width 4 height 6
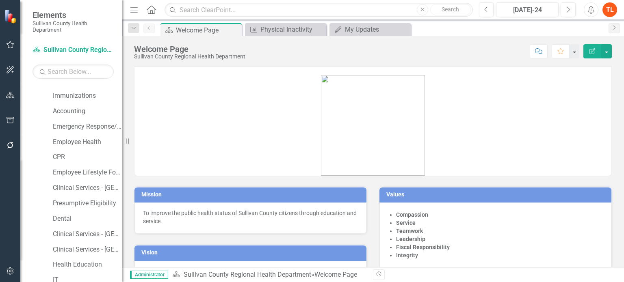
scroll to position [0, 0]
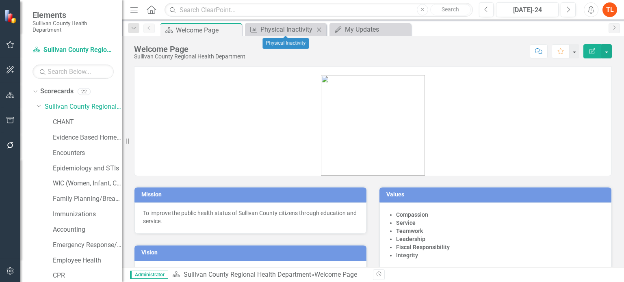
click at [319, 28] on icon "Close" at bounding box center [319, 29] width 8 height 6
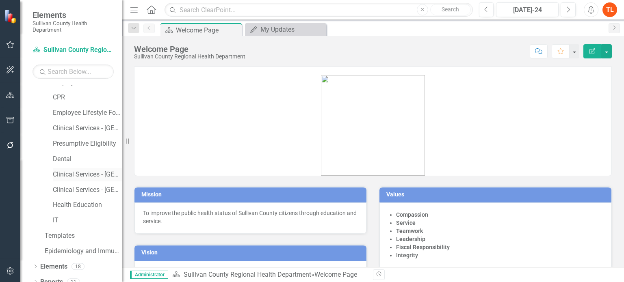
scroll to position [187, 0]
